Goal: Use online tool/utility: Utilize a website feature to perform a specific function

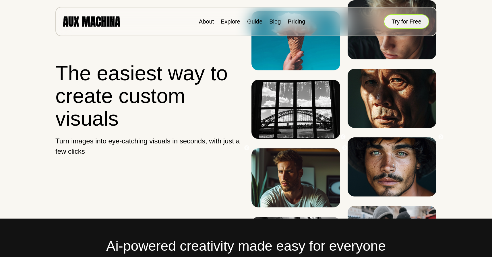
click at [391, 25] on button "Try for Free" at bounding box center [406, 21] width 45 height 14
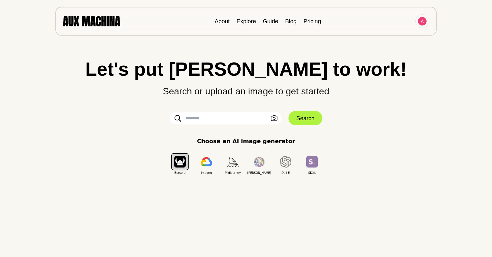
click at [219, 119] on input "text" at bounding box center [226, 118] width 112 height 13
type input "**********"
click button "Search" at bounding box center [306, 118] width 34 height 14
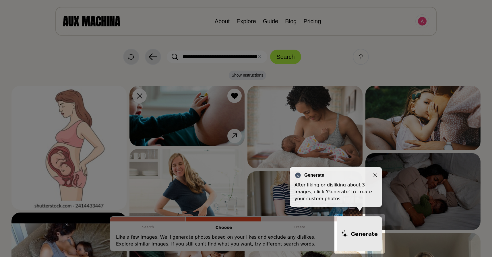
click at [376, 175] on icon "Close" at bounding box center [376, 176] width 4 height 4
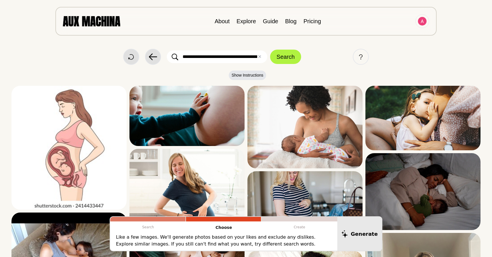
click at [353, 73] on p "Show Instructions" at bounding box center [245, 77] width 469 height 12
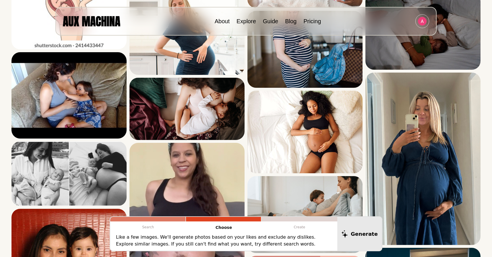
scroll to position [161, 0]
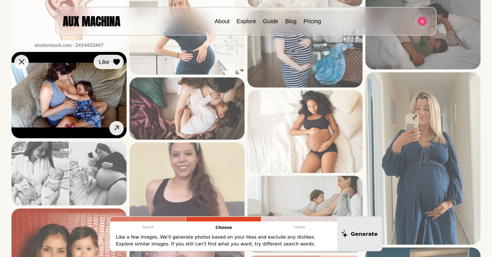
click at [115, 60] on icon at bounding box center [116, 62] width 7 height 6
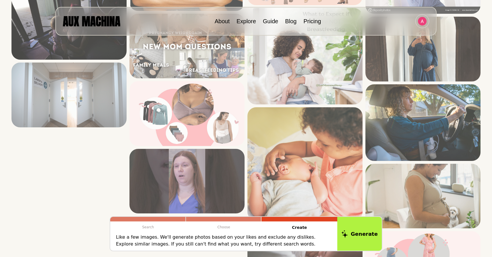
scroll to position [954, 0]
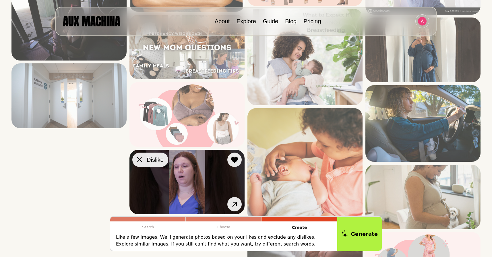
click at [144, 160] on button "Dislike" at bounding box center [150, 160] width 36 height 14
click at [140, 161] on icon at bounding box center [139, 159] width 5 height 5
click at [151, 159] on span "Dislike" at bounding box center [155, 160] width 17 height 9
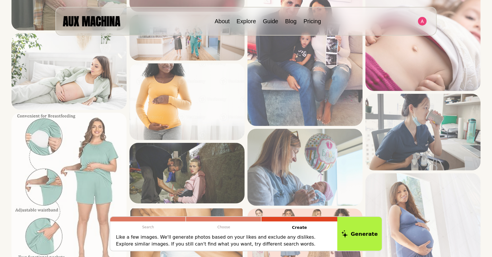
scroll to position [666, 0]
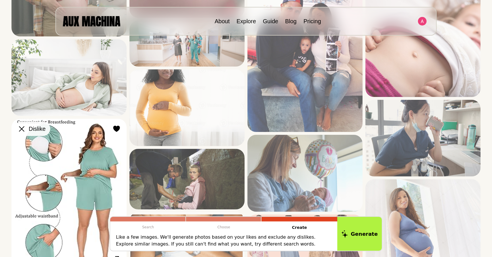
click at [34, 129] on span "Dislike" at bounding box center [37, 129] width 17 height 9
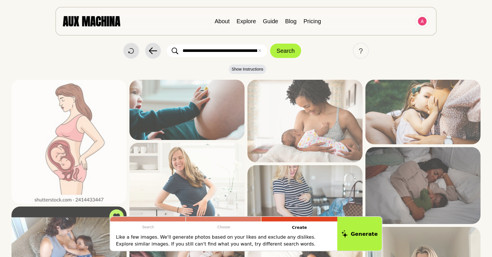
scroll to position [0, 0]
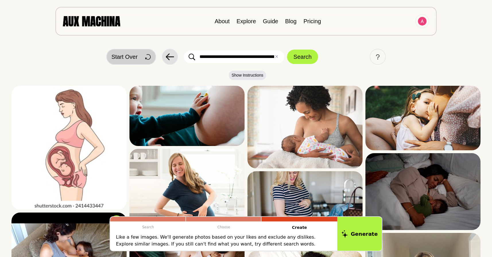
click at [131, 55] on span "Start Over" at bounding box center [124, 57] width 26 height 9
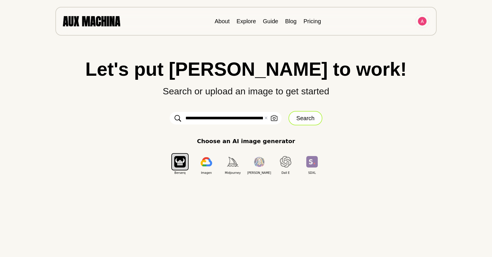
click at [298, 124] on button "Search" at bounding box center [306, 118] width 34 height 14
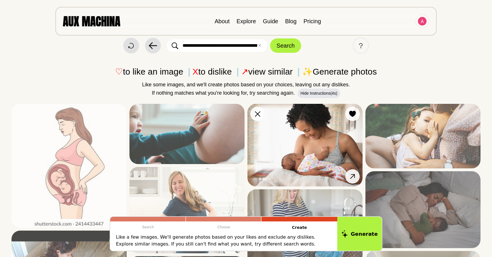
scroll to position [11, 0]
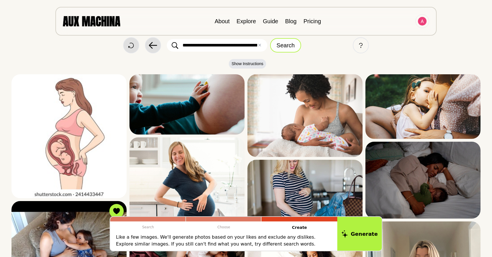
click at [291, 44] on button "Search" at bounding box center [285, 45] width 31 height 14
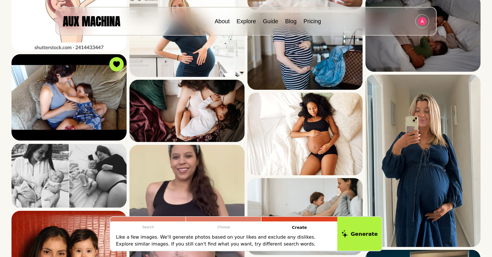
scroll to position [161, 0]
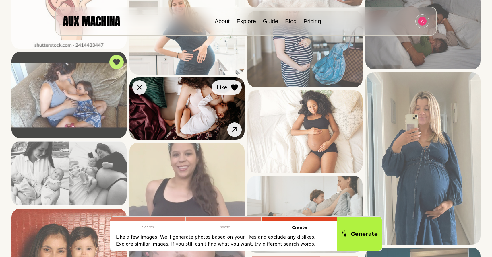
click at [234, 89] on icon at bounding box center [234, 87] width 7 height 6
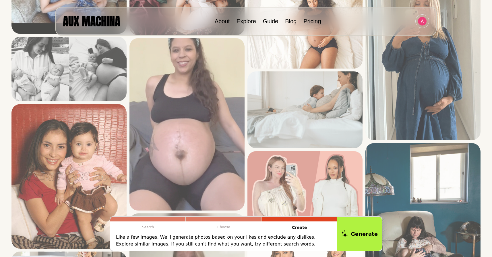
scroll to position [264, 0]
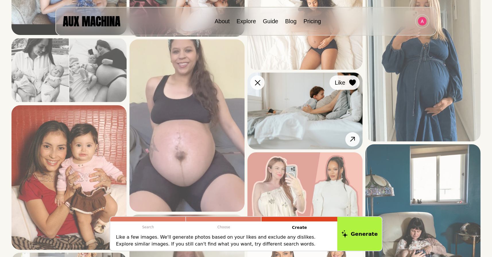
click at [354, 78] on div at bounding box center [352, 82] width 9 height 9
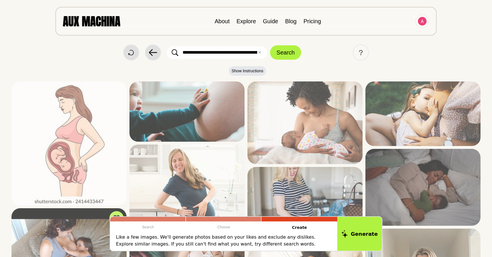
scroll to position [0, 0]
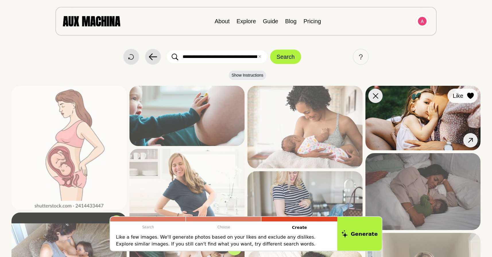
click at [471, 96] on icon at bounding box center [470, 96] width 7 height 6
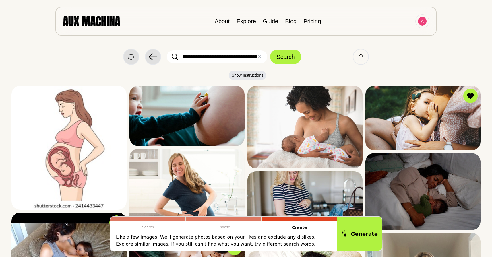
click at [334, 59] on div "**********" at bounding box center [245, 57] width 469 height 16
click at [369, 242] on button "Generate" at bounding box center [359, 234] width 47 height 36
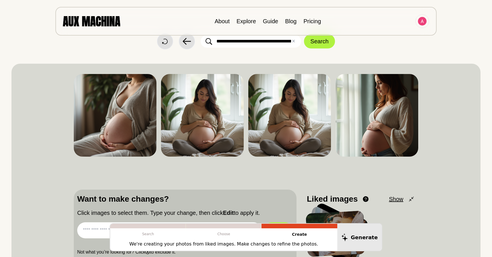
scroll to position [11, 0]
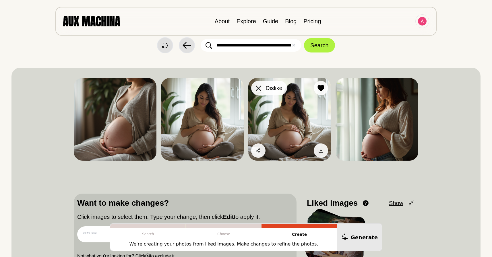
click at [255, 87] on div at bounding box center [258, 88] width 9 height 9
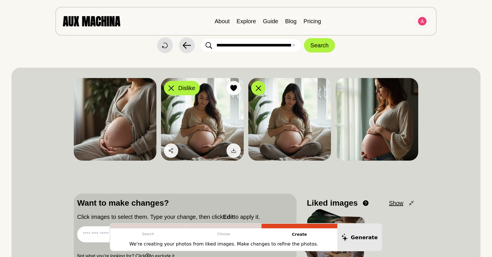
click at [177, 89] on button "Dislike" at bounding box center [182, 88] width 36 height 14
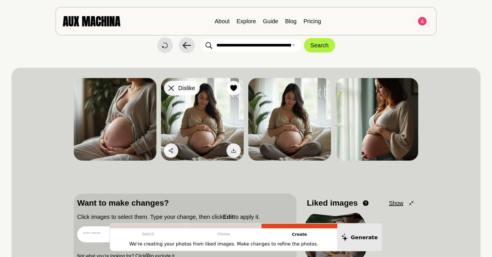
click at [173, 89] on icon at bounding box center [171, 88] width 5 height 5
click at [173, 90] on icon at bounding box center [171, 88] width 5 height 5
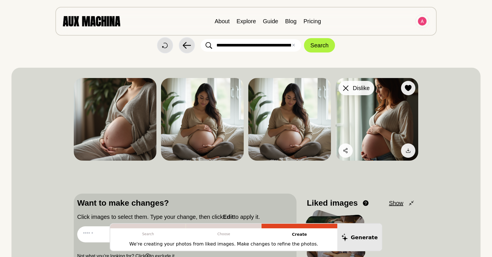
click at [349, 90] on div at bounding box center [346, 88] width 9 height 9
click at [346, 89] on icon at bounding box center [345, 88] width 5 height 5
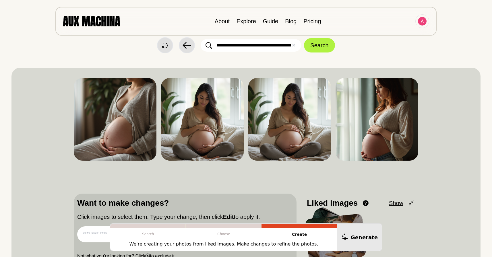
click at [279, 45] on input "**********" at bounding box center [251, 45] width 101 height 13
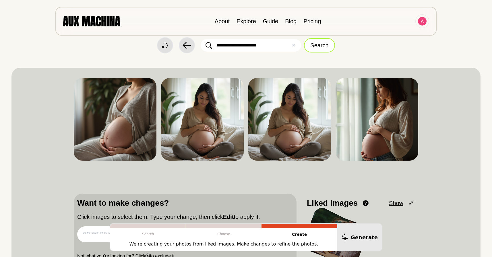
type input "**********"
click at [321, 48] on button "Search" at bounding box center [319, 45] width 31 height 14
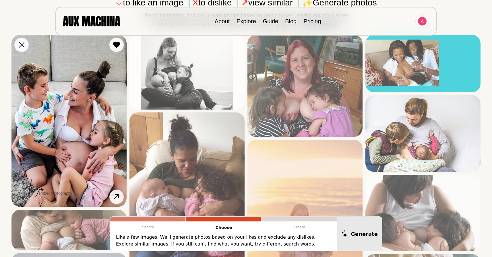
scroll to position [51, 0]
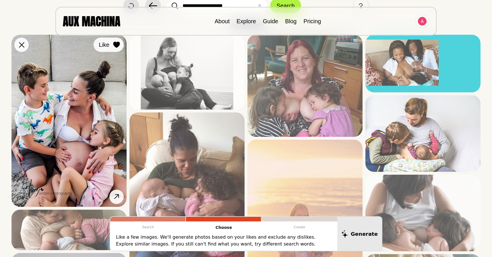
click at [116, 47] on icon at bounding box center [116, 45] width 7 height 6
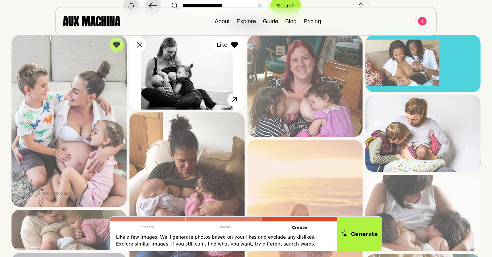
click at [233, 43] on icon at bounding box center [234, 45] width 7 height 6
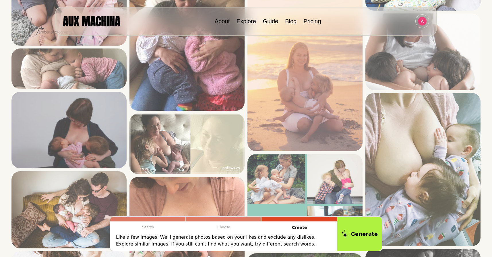
scroll to position [235, 0]
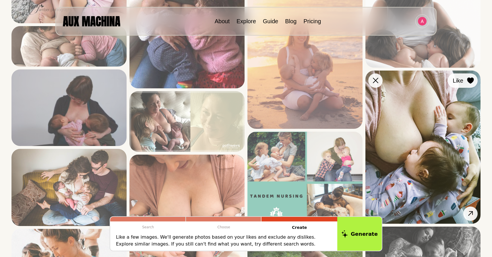
click at [472, 81] on icon at bounding box center [470, 81] width 7 height 6
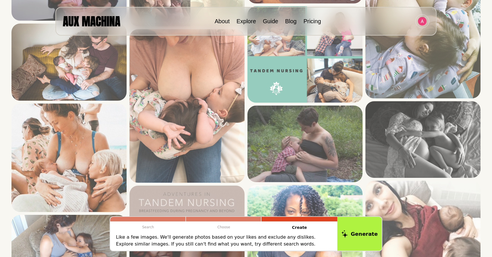
scroll to position [361, 0]
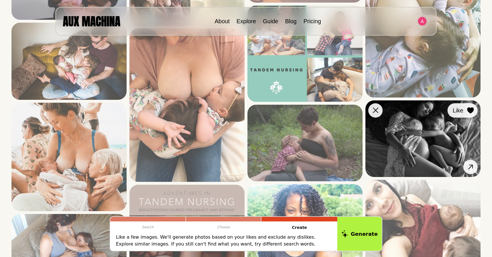
click at [474, 110] on icon at bounding box center [470, 110] width 7 height 6
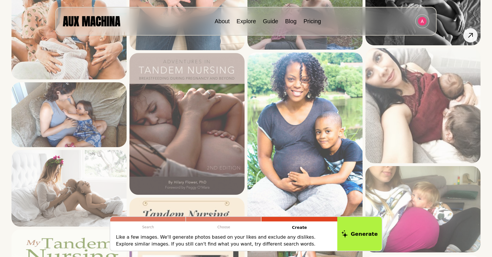
scroll to position [499, 0]
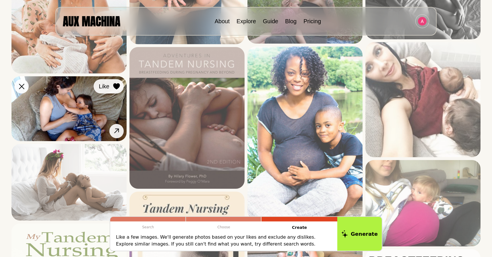
click at [116, 84] on icon at bounding box center [116, 86] width 7 height 6
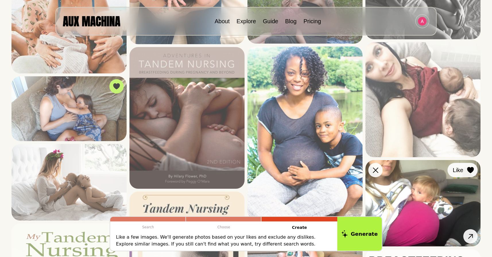
click at [474, 170] on div at bounding box center [471, 170] width 9 height 9
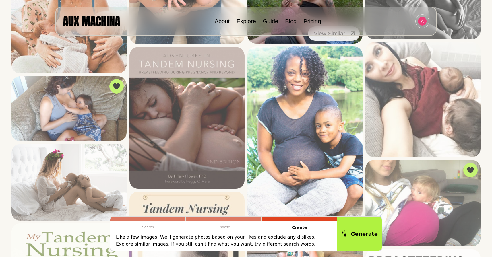
scroll to position [511, 0]
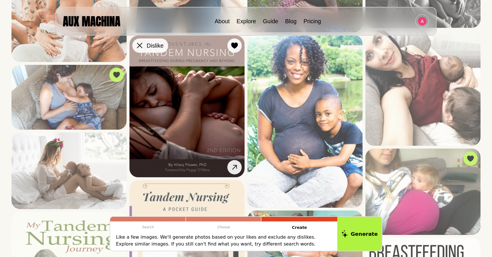
click at [138, 47] on icon at bounding box center [139, 45] width 5 height 5
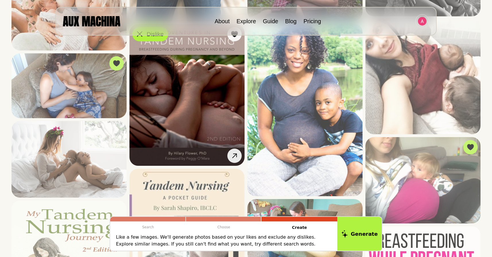
scroll to position [499, 0]
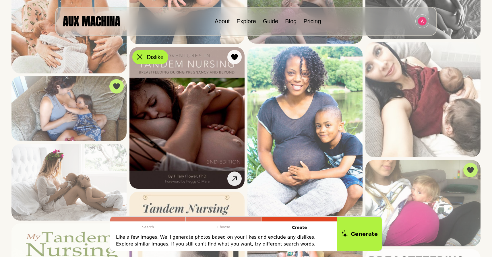
click at [140, 57] on icon at bounding box center [139, 56] width 5 height 5
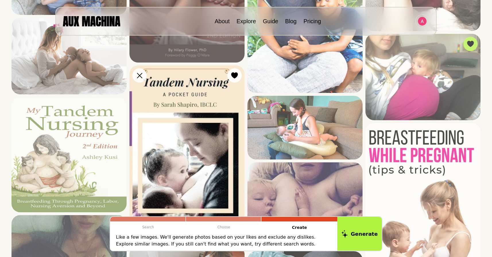
scroll to position [637, 0]
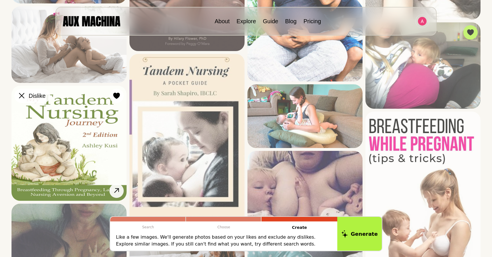
click at [22, 96] on icon at bounding box center [21, 95] width 5 height 5
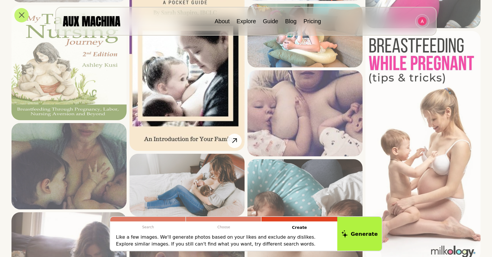
scroll to position [729, 0]
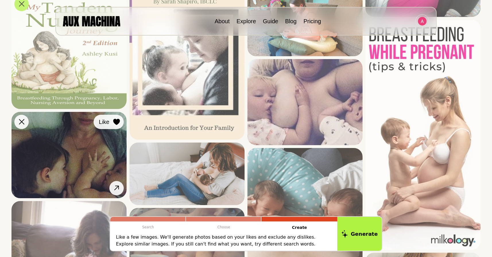
click at [116, 123] on icon at bounding box center [116, 122] width 7 height 6
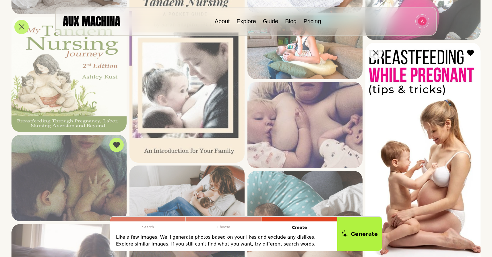
scroll to position [695, 0]
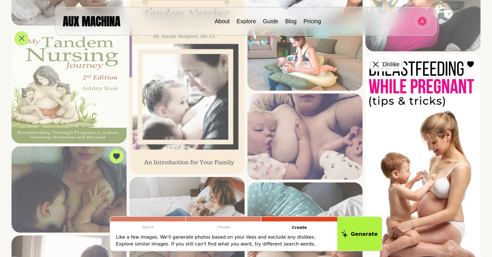
click at [380, 64] on button "Dislike" at bounding box center [387, 64] width 36 height 14
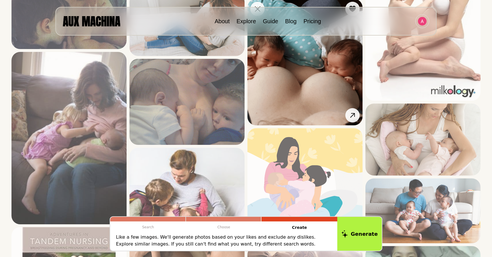
scroll to position [890, 0]
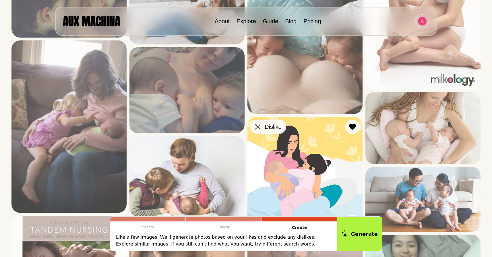
click at [259, 129] on icon at bounding box center [257, 126] width 5 height 5
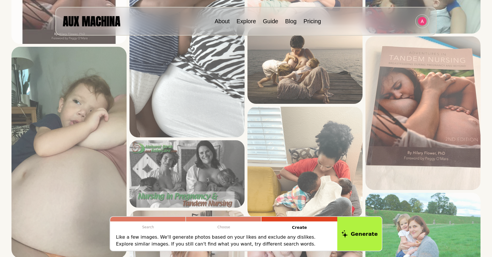
scroll to position [1177, 0]
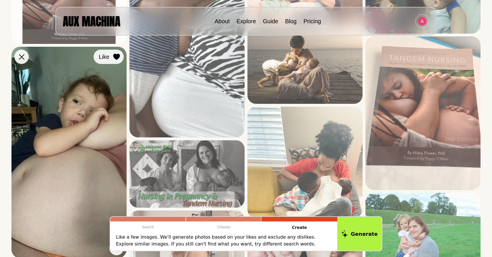
click at [116, 58] on icon at bounding box center [116, 57] width 7 height 6
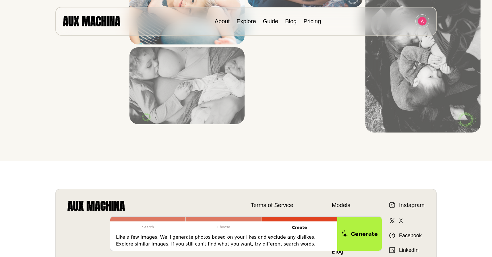
scroll to position [1648, 0]
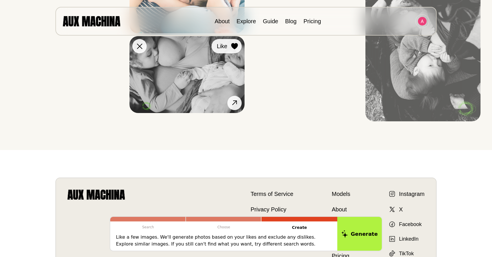
click at [231, 44] on div at bounding box center [234, 46] width 9 height 9
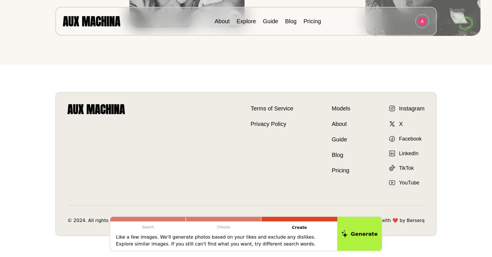
scroll to position [1741, 0]
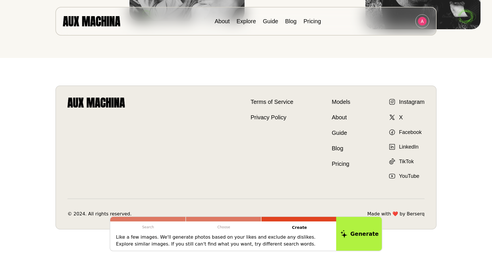
click at [348, 235] on icon at bounding box center [344, 234] width 7 height 8
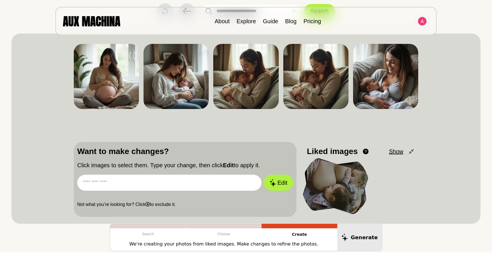
scroll to position [46, 0]
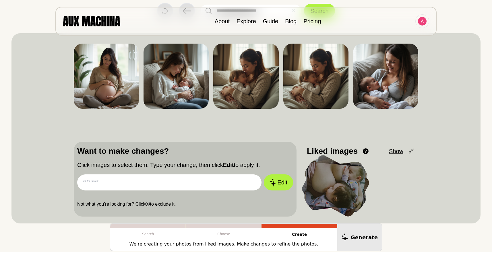
click at [182, 185] on input "text" at bounding box center [169, 183] width 184 height 16
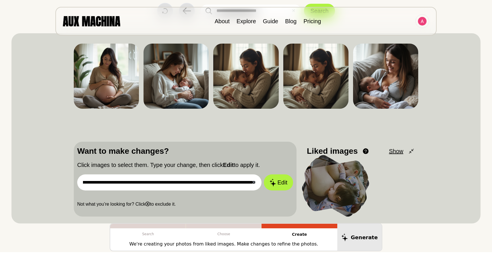
scroll to position [0, 124]
click at [232, 184] on input "**********" at bounding box center [169, 183] width 184 height 16
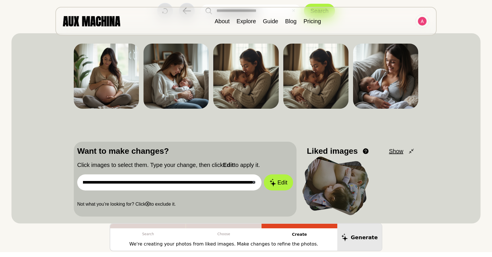
type input "**********"
click at [264, 175] on button "Edit" at bounding box center [278, 183] width 29 height 16
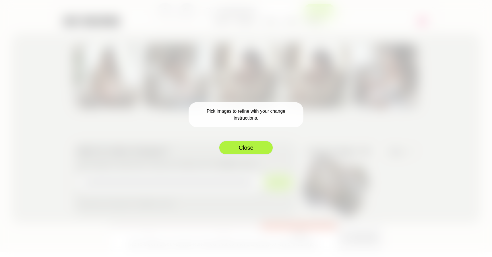
scroll to position [0, 0]
click at [246, 145] on button "Close" at bounding box center [246, 148] width 55 height 14
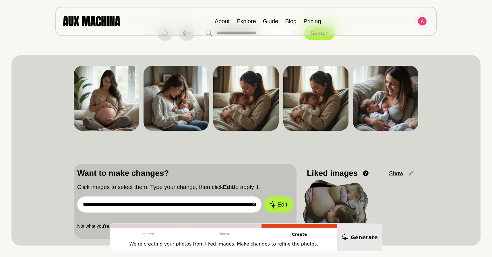
scroll to position [23, 0]
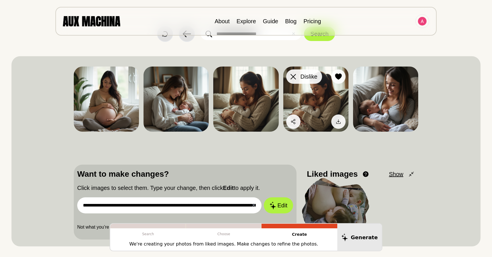
click at [296, 78] on div at bounding box center [293, 76] width 9 height 9
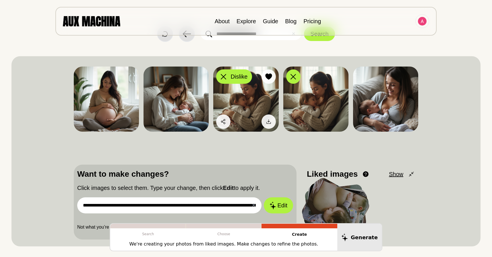
click at [223, 77] on icon at bounding box center [223, 76] width 5 height 5
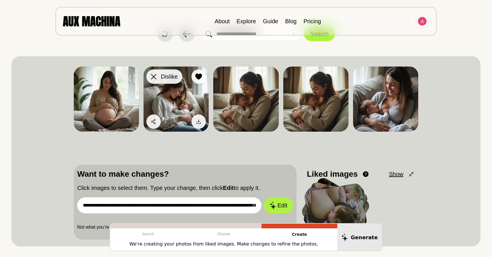
click at [150, 75] on div at bounding box center [153, 76] width 9 height 9
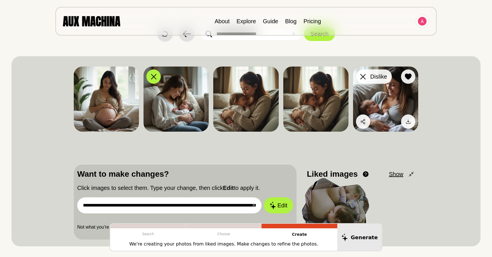
click at [361, 74] on div at bounding box center [363, 76] width 9 height 9
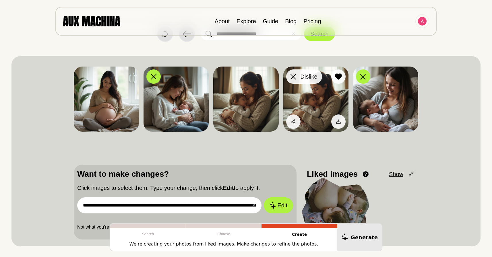
click at [296, 76] on div at bounding box center [293, 76] width 9 height 9
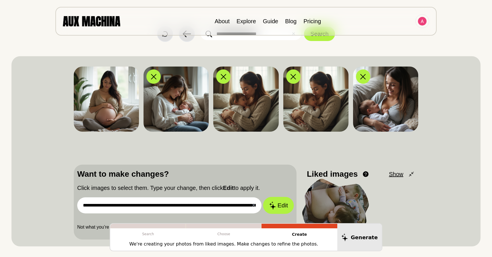
click at [277, 206] on button "Edit" at bounding box center [278, 205] width 31 height 17
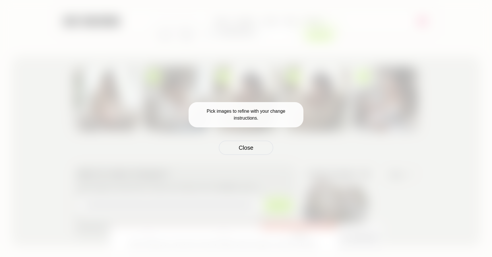
click at [273, 204] on div "Pick images to refine with your change instructions. Close" at bounding box center [246, 128] width 492 height 257
click at [257, 155] on div "Pick images to refine with your change instructions. Close" at bounding box center [246, 128] width 492 height 257
click at [257, 149] on button "Close" at bounding box center [246, 148] width 55 height 14
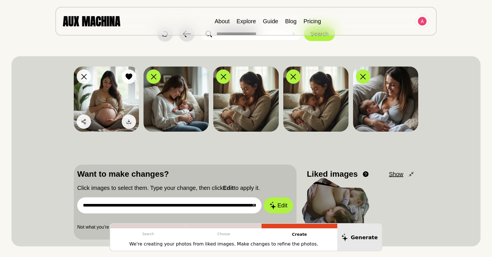
click at [130, 79] on icon at bounding box center [129, 77] width 7 height 6
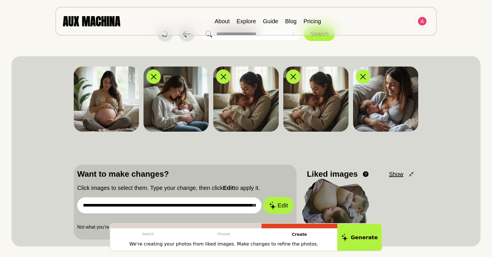
click at [284, 208] on button "Edit" at bounding box center [278, 205] width 31 height 17
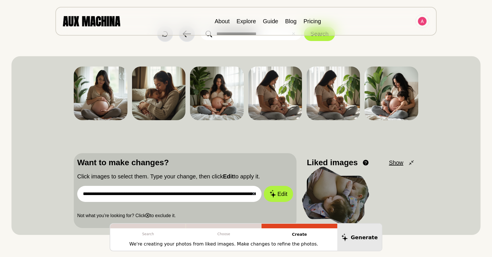
click at [340, 176] on div at bounding box center [361, 200] width 108 height 49
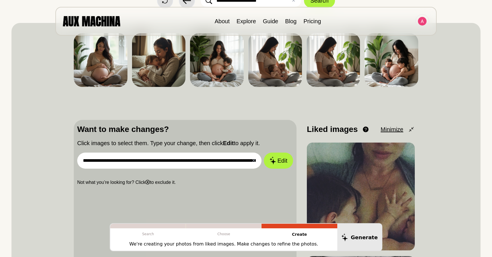
scroll to position [57, 0]
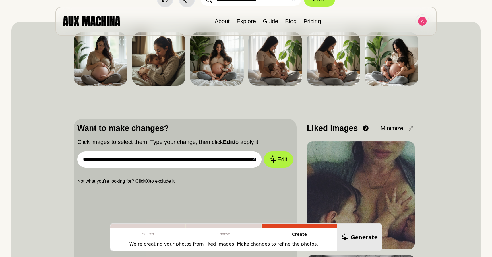
click at [411, 127] on icon at bounding box center [411, 128] width 7 height 7
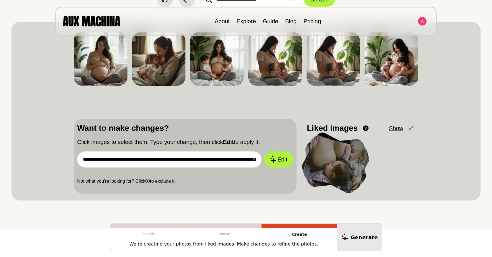
click at [411, 127] on icon at bounding box center [411, 128] width 7 height 7
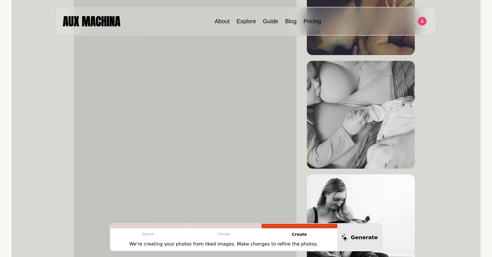
scroll to position [253, 0]
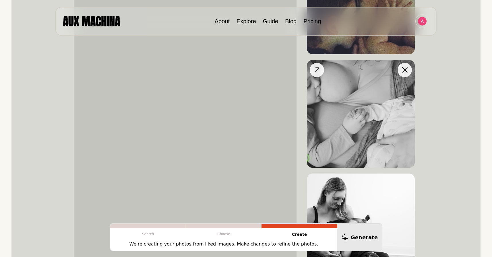
click at [377, 116] on img at bounding box center [361, 114] width 108 height 108
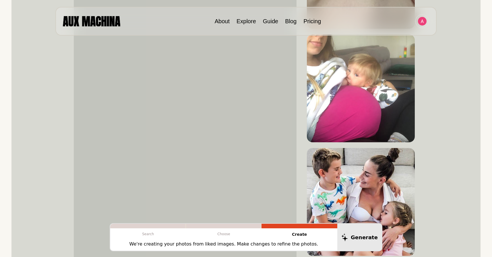
scroll to position [621, 0]
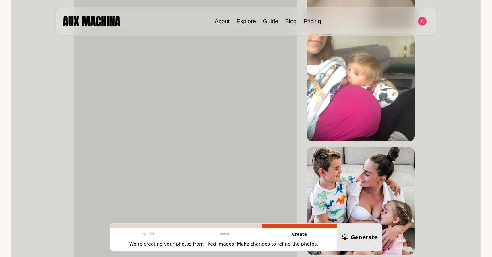
click at [377, 116] on img at bounding box center [361, 88] width 108 height 108
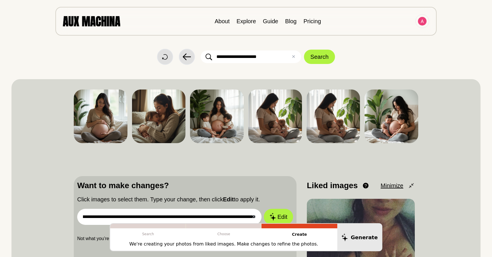
scroll to position [0, 124]
drag, startPoint x: 149, startPoint y: 217, endPoint x: 261, endPoint y: 212, distance: 112.1
click at [261, 212] on form "**********" at bounding box center [185, 217] width 216 height 16
click at [144, 101] on icon at bounding box center [141, 99] width 5 height 5
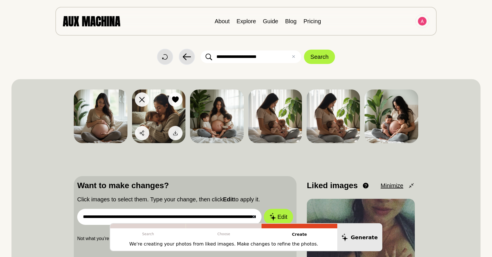
click at [140, 100] on icon at bounding box center [141, 99] width 5 height 5
click at [141, 101] on icon at bounding box center [141, 99] width 5 height 5
click at [284, 218] on button "Edit" at bounding box center [278, 217] width 31 height 17
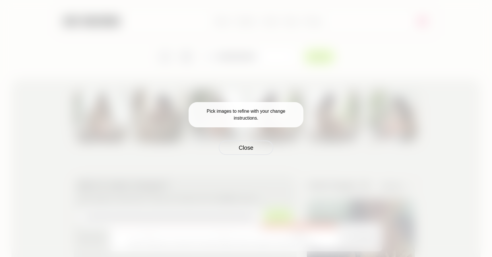
click at [257, 196] on div "Pick images to refine with your change instructions. Close" at bounding box center [246, 128] width 492 height 257
click at [243, 145] on button "Close" at bounding box center [246, 148] width 55 height 14
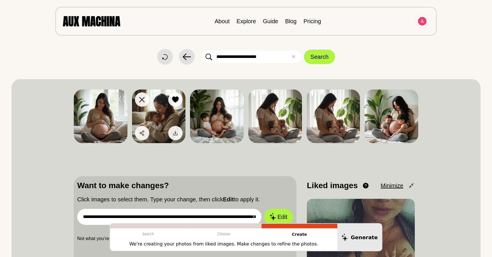
click at [138, 100] on div at bounding box center [142, 99] width 9 height 9
click at [140, 100] on icon at bounding box center [141, 99] width 5 height 5
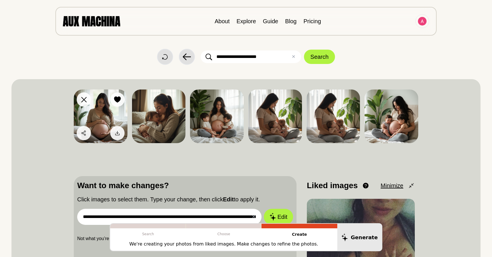
click at [105, 109] on img at bounding box center [101, 117] width 54 height 54
click at [120, 100] on icon at bounding box center [117, 100] width 7 height 6
